Goal: Information Seeking & Learning: Learn about a topic

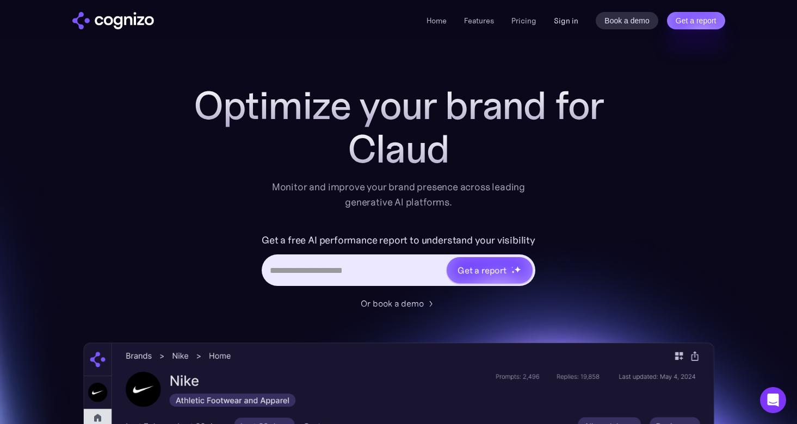
click at [565, 22] on link "Sign in" at bounding box center [566, 20] width 24 height 13
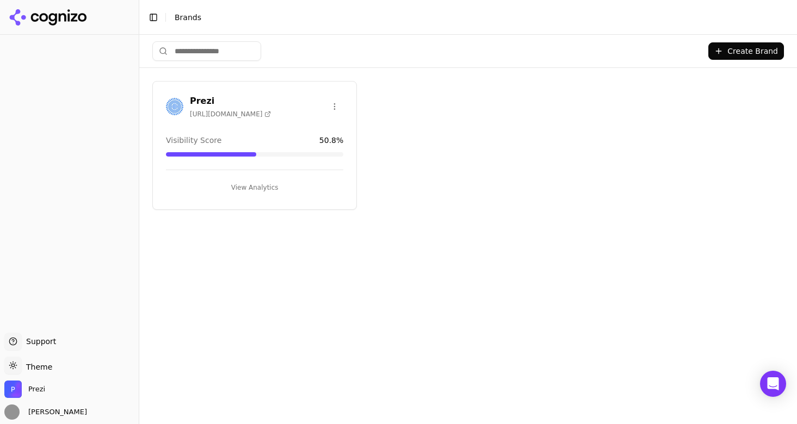
click at [256, 187] on button "View Analytics" at bounding box center [254, 187] width 177 height 17
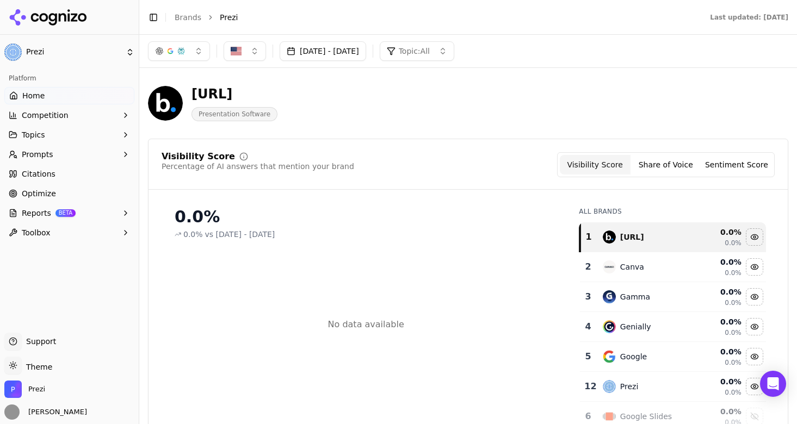
click at [38, 98] on span "Home" at bounding box center [33, 95] width 22 height 11
click at [358, 54] on button "Jul 01, 2025 - Jul 31, 2025" at bounding box center [323, 51] width 87 height 20
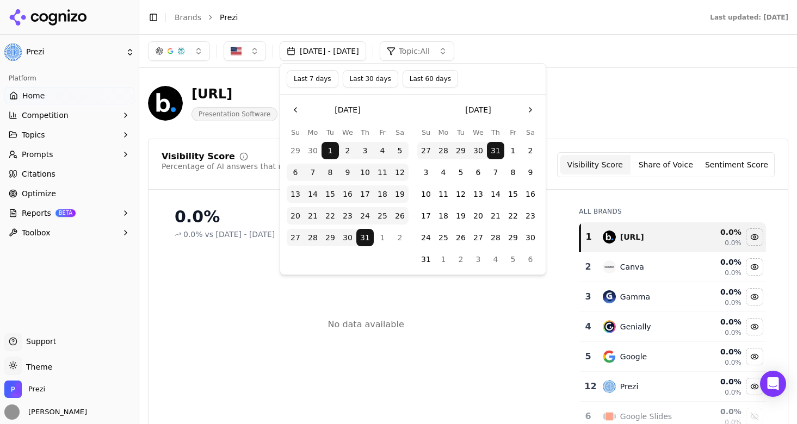
click at [522, 111] on button "Go to the Next Month" at bounding box center [530, 109] width 17 height 17
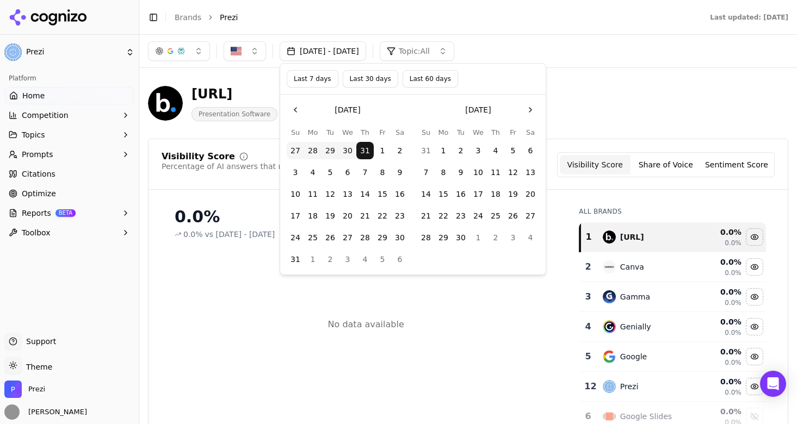
click at [528, 107] on button "Go to the Next Month" at bounding box center [530, 109] width 17 height 17
click at [372, 81] on button "Last 30 days" at bounding box center [370, 78] width 55 height 17
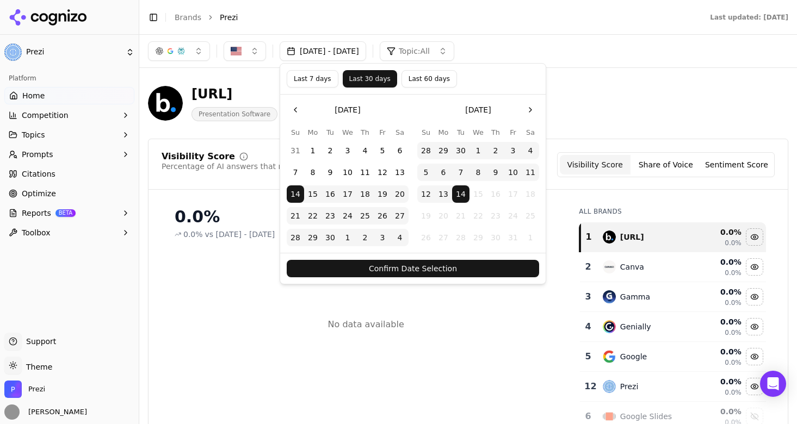
click at [397, 272] on button "Confirm Date Selection" at bounding box center [413, 268] width 252 height 17
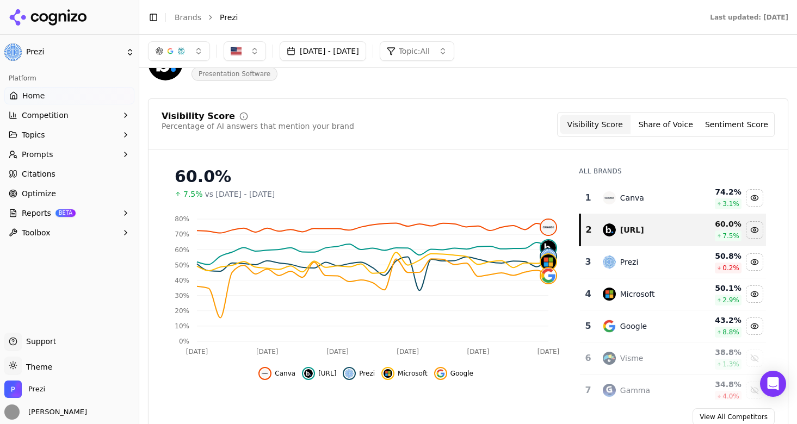
scroll to position [45, 0]
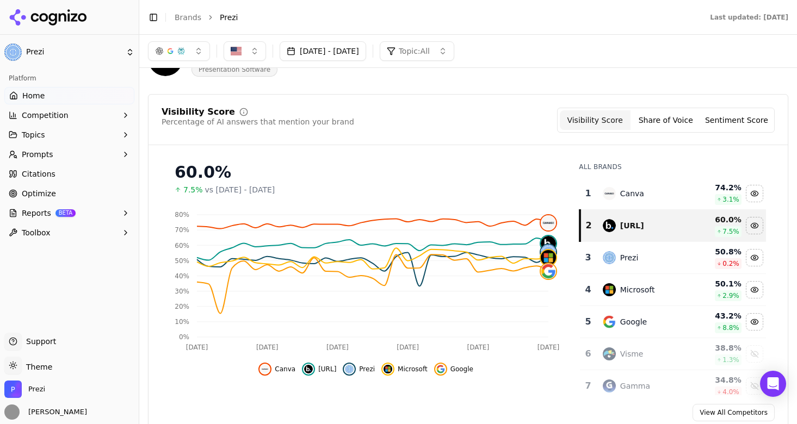
click at [38, 173] on span "Citations" at bounding box center [39, 174] width 34 height 11
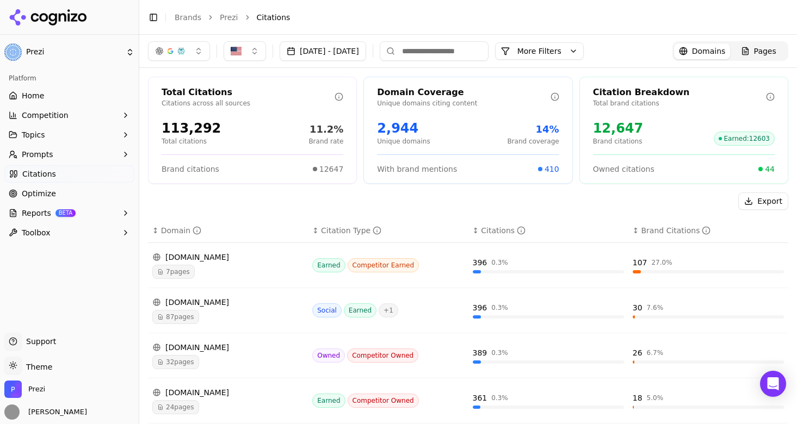
click at [229, 16] on link "Prezi" at bounding box center [229, 17] width 18 height 11
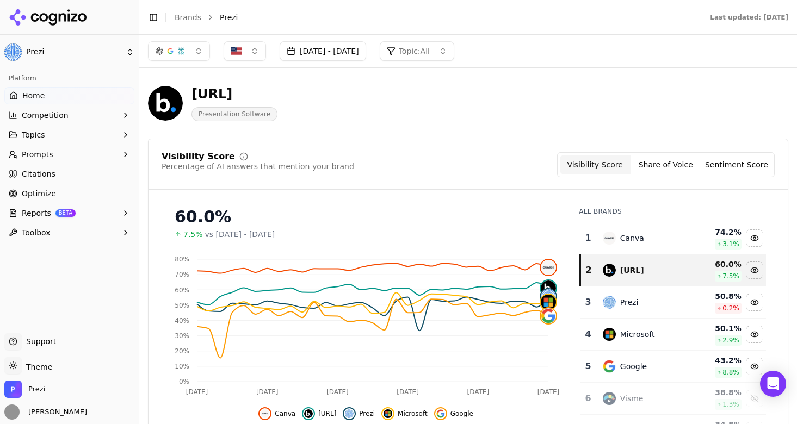
click at [41, 95] on span "Home" at bounding box center [33, 95] width 22 height 11
click at [356, 54] on button "[DATE] - [DATE]" at bounding box center [323, 51] width 87 height 20
click at [617, 169] on button "Visibility Score" at bounding box center [595, 165] width 71 height 20
click at [43, 118] on span "Competition" at bounding box center [45, 115] width 47 height 11
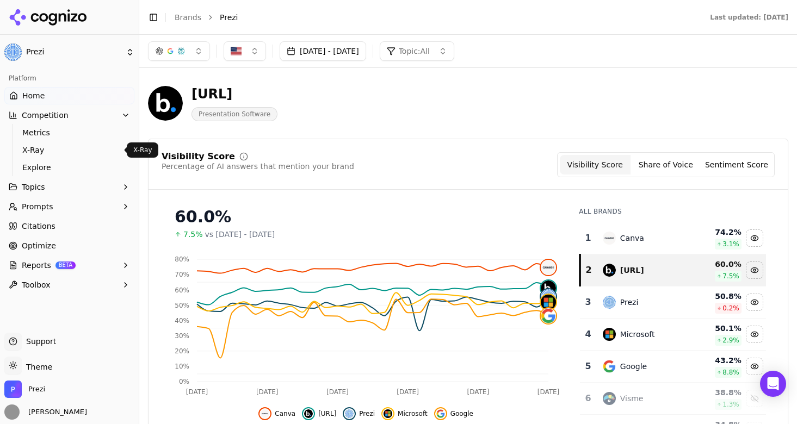
click at [38, 149] on span "X-Ray" at bounding box center [69, 150] width 95 height 11
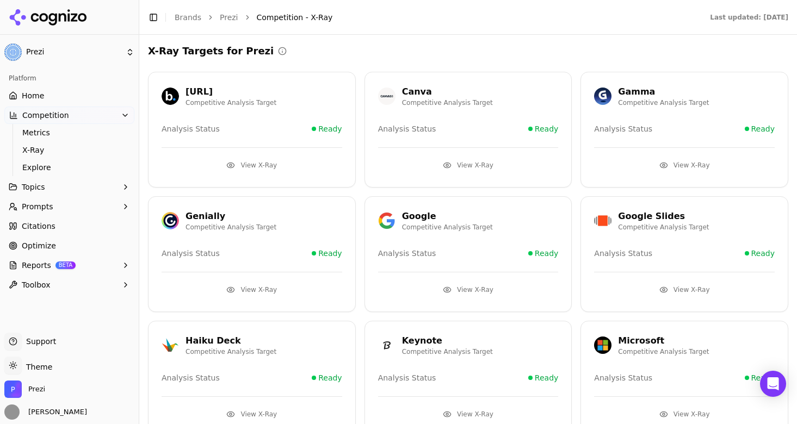
click at [653, 92] on div "Gamma" at bounding box center [663, 91] width 91 height 13
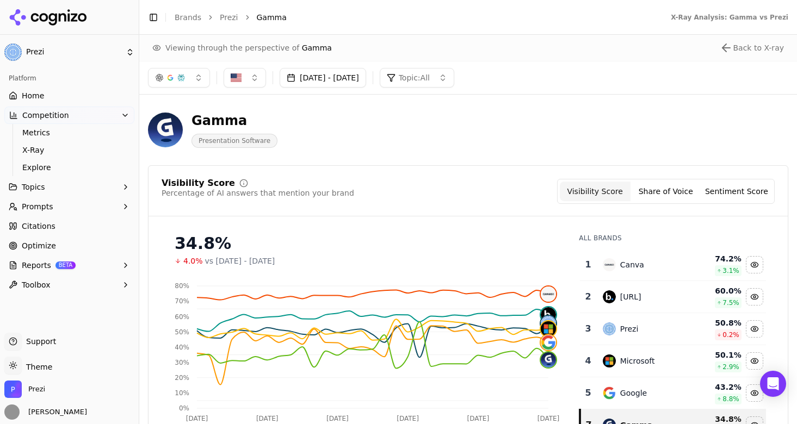
click at [42, 96] on link "Home" at bounding box center [69, 95] width 130 height 17
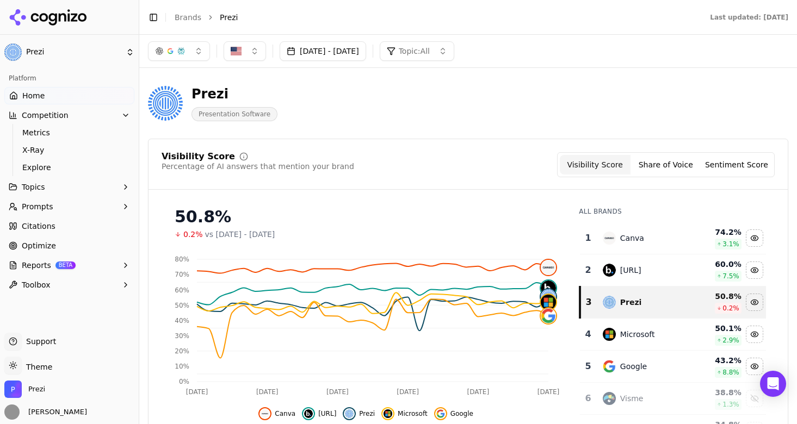
click at [45, 229] on span "Citations" at bounding box center [39, 226] width 34 height 11
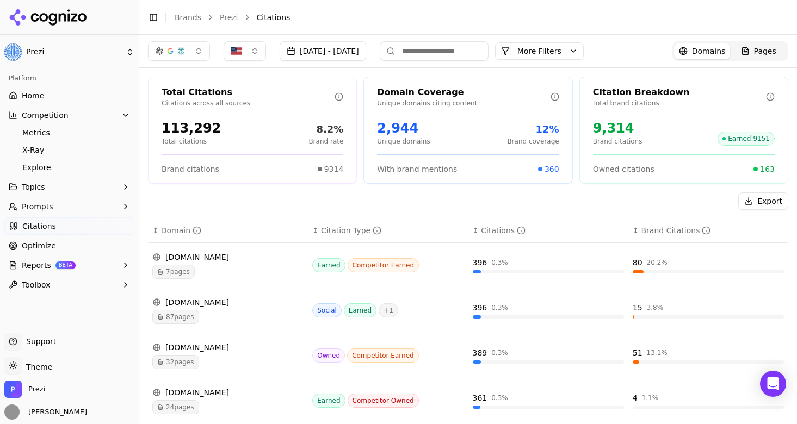
click at [233, 170] on div "Brand citations 9314" at bounding box center [253, 169] width 182 height 11
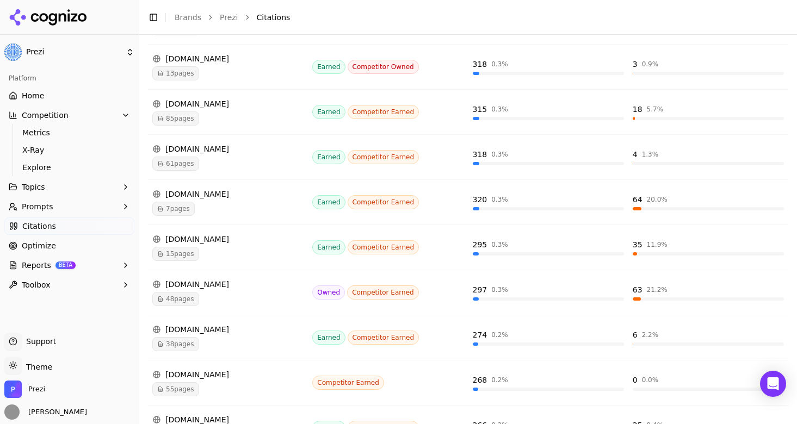
scroll to position [640, 0]
